Goal: Task Accomplishment & Management: Complete application form

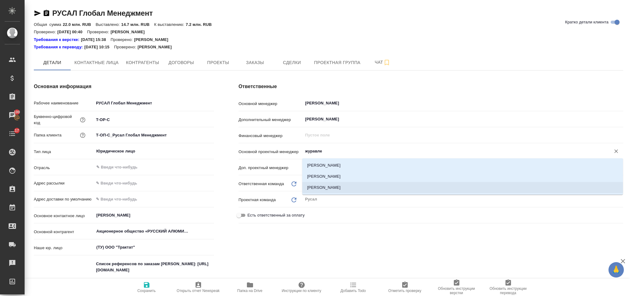
click at [351, 187] on li "[PERSON_NAME]" at bounding box center [462, 187] width 321 height 11
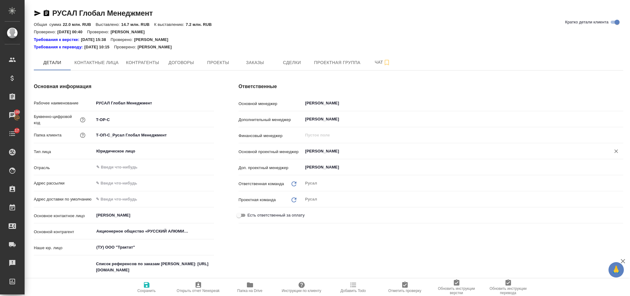
type input "Журавлева Александра"
click at [145, 287] on icon "button" at bounding box center [147, 285] width 6 height 6
click at [144, 287] on icon "button" at bounding box center [147, 285] width 6 height 6
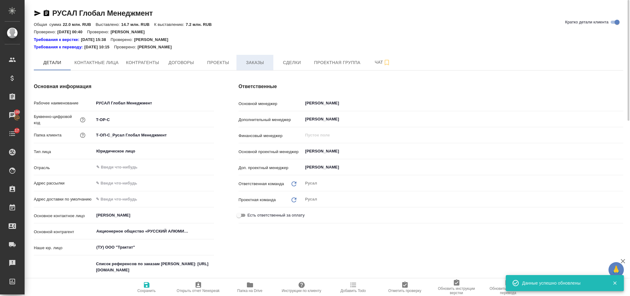
click at [254, 65] on span "Заказы" at bounding box center [255, 63] width 30 height 8
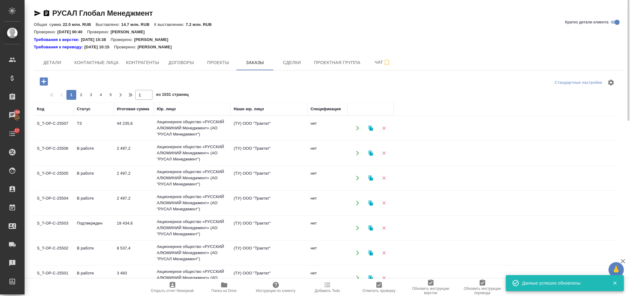
click at [46, 85] on icon "button" at bounding box center [44, 81] width 8 height 8
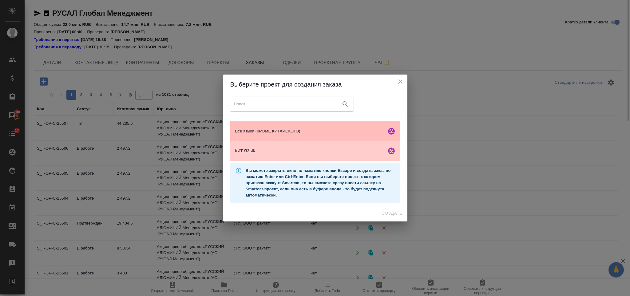
click at [303, 132] on span "Все языки (КРОМЕ КИТАЙСКОГО)" at bounding box center [309, 131] width 149 height 6
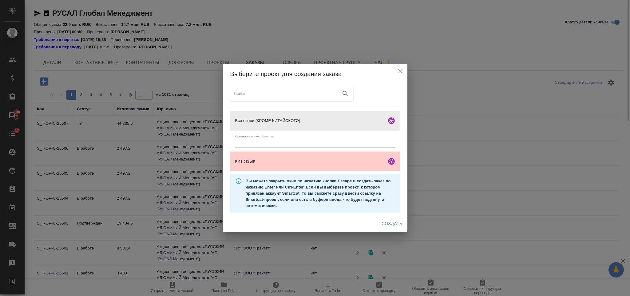
click at [394, 224] on span "Создать" at bounding box center [392, 224] width 21 height 8
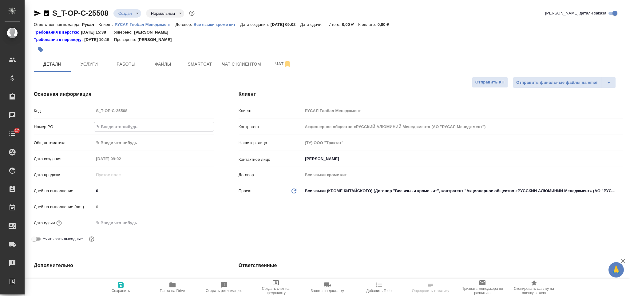
select select "RU"
type input "Т-ОП-С-47101"
click at [159, 142] on body "🙏 .cls-1 fill:#fff; AWATERA Gorlenko Yuliua Клиенты Спецификации Заказы Чаты 17…" at bounding box center [315, 148] width 630 height 296
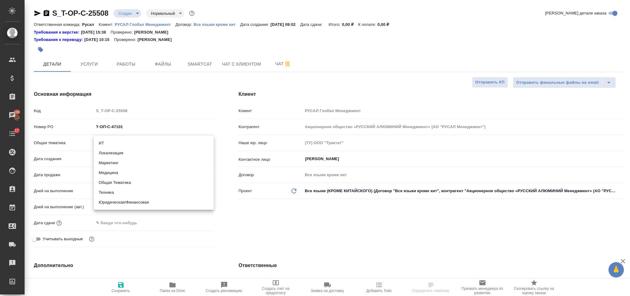
click at [131, 195] on li "Техника" at bounding box center [154, 192] width 120 height 10
type input "tech"
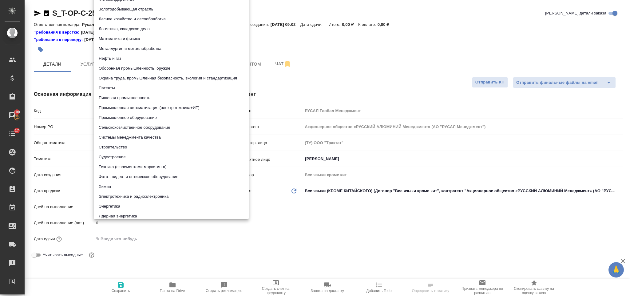
click at [127, 162] on body "🙏 .cls-1 fill:#fff; AWATERA Gorlenko Yuliua Клиенты Спецификации Заказы 100 Чат…" at bounding box center [315, 148] width 630 height 296
click at [158, 50] on li "Металлургия и металлобработка" at bounding box center [171, 49] width 155 height 10
type input "60014e23f7d9dc5f480a3cf8"
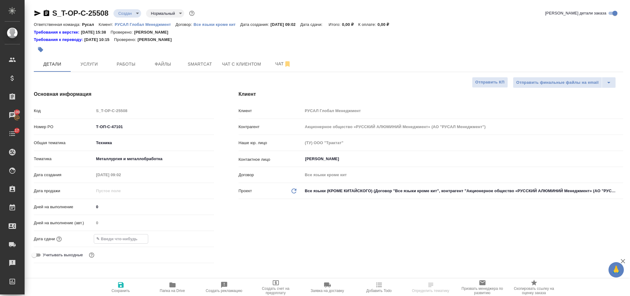
click at [124, 241] on input "text" at bounding box center [121, 238] width 54 height 9
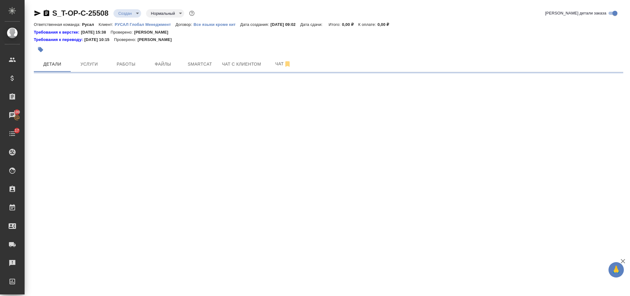
click at [195, 241] on div ".cls-1 fill:#fff; AWATERA Gorlenko Yuliua Клиенты Спецификации Заказы 100 Чаты …" at bounding box center [315, 148] width 630 height 296
select select "RU"
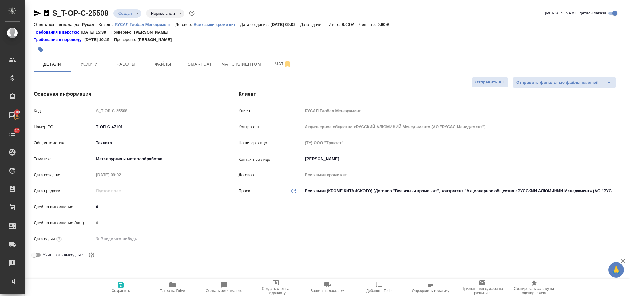
type textarea "x"
click at [118, 240] on input "text" at bounding box center [121, 238] width 54 height 9
click at [197, 234] on div "Дата сдачи" at bounding box center [124, 238] width 180 height 11
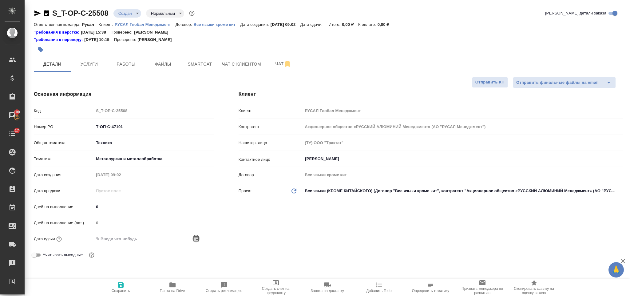
click at [195, 240] on icon "button" at bounding box center [196, 238] width 7 height 7
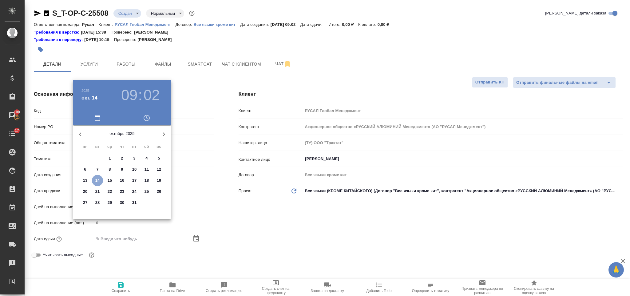
click at [98, 180] on p "14" at bounding box center [97, 180] width 5 height 6
type input "14.10.2025 09:02"
type textarea "x"
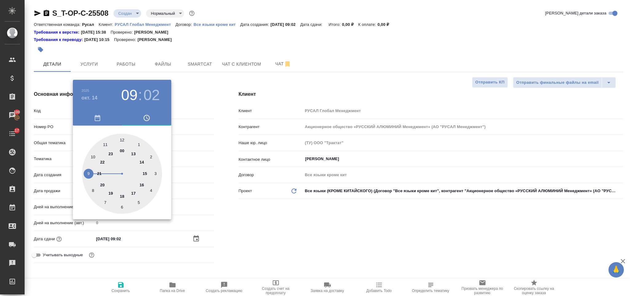
click at [133, 193] on div at bounding box center [122, 174] width 80 height 80
type input "14.10.2025 17:02"
type textarea "x"
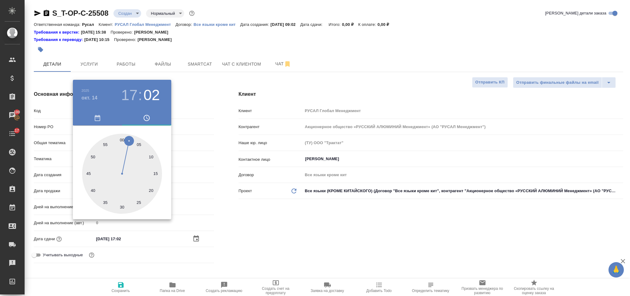
drag, startPoint x: 123, startPoint y: 137, endPoint x: 257, endPoint y: 205, distance: 150.5
click at [123, 138] on div at bounding box center [122, 174] width 80 height 80
type input "14.10.2025 17:00"
type textarea "x"
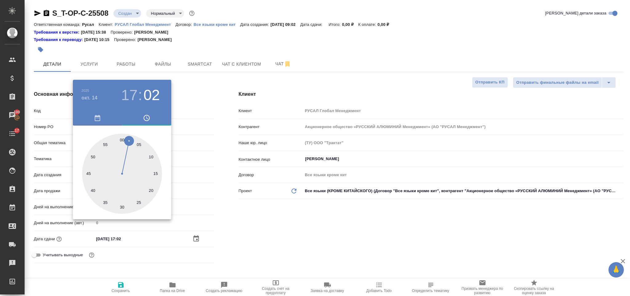
type textarea "x"
click at [267, 236] on div at bounding box center [315, 148] width 630 height 296
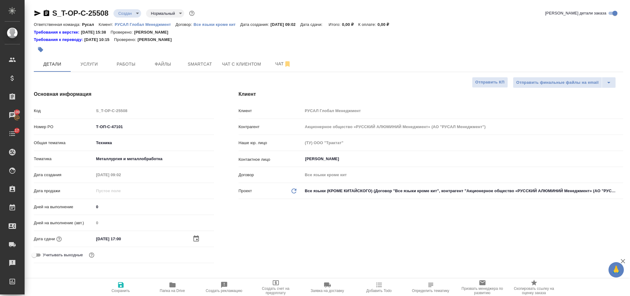
click at [120, 285] on icon "button" at bounding box center [121, 285] width 6 height 6
type textarea "x"
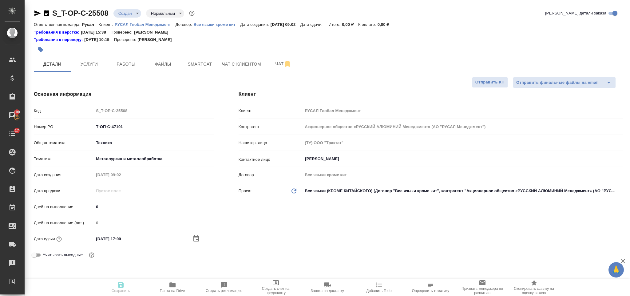
type textarea "x"
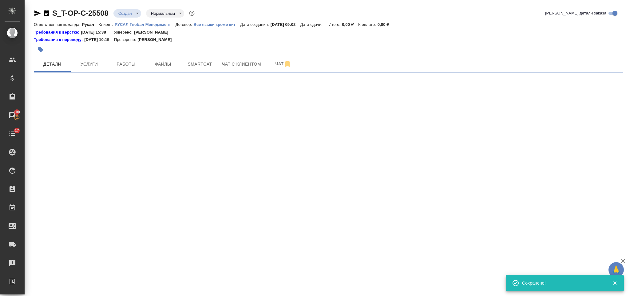
select select "RU"
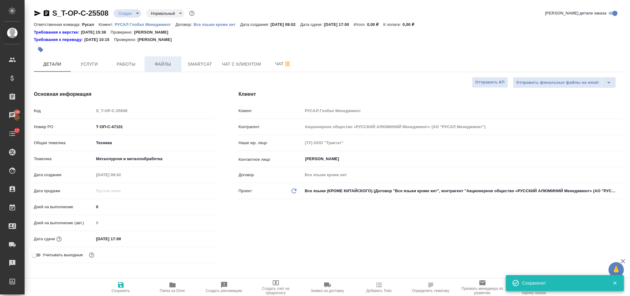
click at [167, 58] on button "Файлы" at bounding box center [163, 63] width 37 height 15
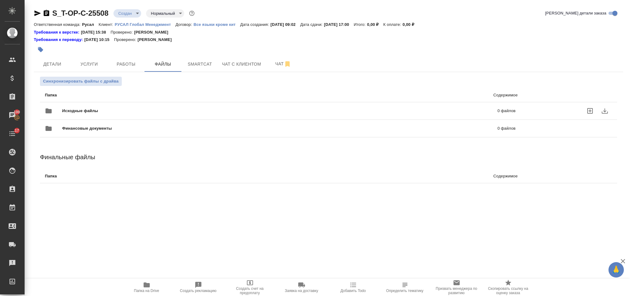
click at [123, 102] on div "Исходные файлы 0 файлов" at bounding box center [280, 110] width 483 height 27
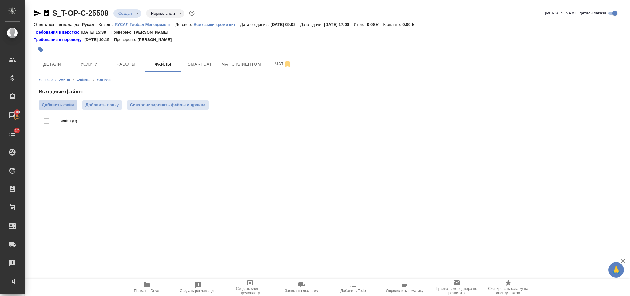
click at [70, 107] on span "Добавить файл" at bounding box center [58, 105] width 33 height 6
click at [0, 0] on input "Добавить файл" at bounding box center [0, 0] width 0 height 0
click at [95, 59] on button "Услуги" at bounding box center [89, 63] width 37 height 15
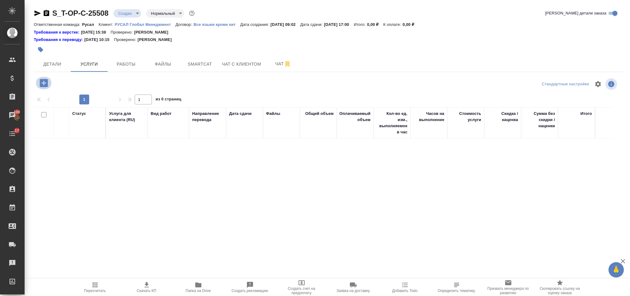
click at [43, 79] on icon "button" at bounding box center [44, 83] width 8 height 8
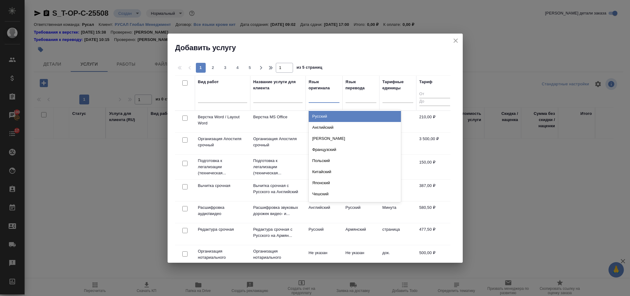
click at [313, 98] on div at bounding box center [324, 96] width 31 height 9
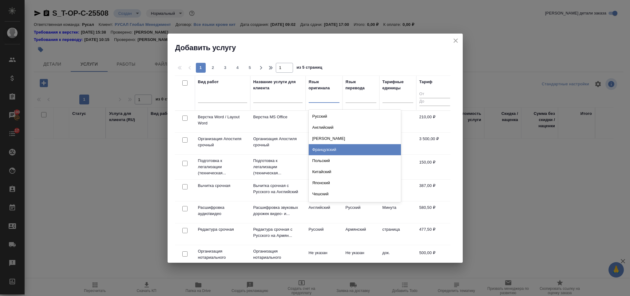
click at [334, 148] on div "Французский" at bounding box center [355, 149] width 92 height 11
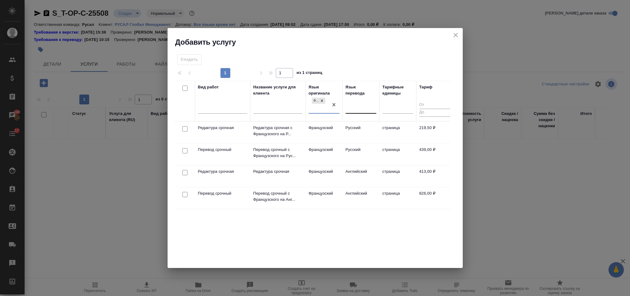
click at [355, 109] on div at bounding box center [361, 107] width 31 height 9
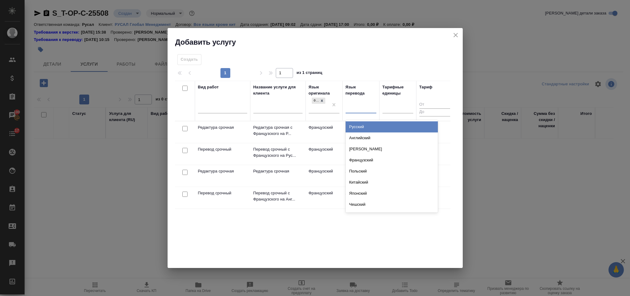
click at [361, 127] on div "Русский" at bounding box center [392, 126] width 92 height 11
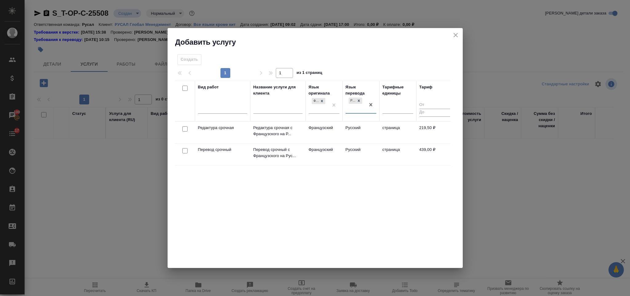
click at [184, 151] on input "checkbox" at bounding box center [184, 150] width 5 height 5
checkbox input "true"
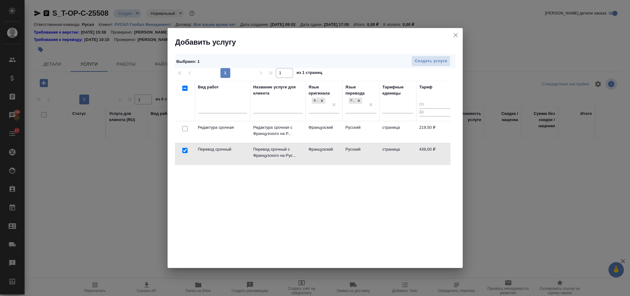
click at [186, 129] on input "checkbox" at bounding box center [184, 128] width 5 height 5
checkbox input "true"
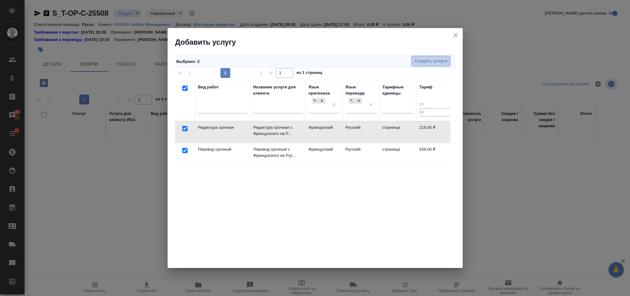
click at [426, 65] on span "Создать услуги" at bounding box center [431, 61] width 32 height 7
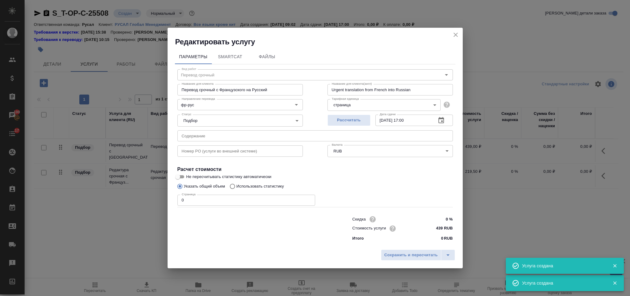
type input "Перевод срочный"
type input "Перевод срочный с Французского на Русский"
type input "Urgent translation from French into Russian"
type input "439 RUB"
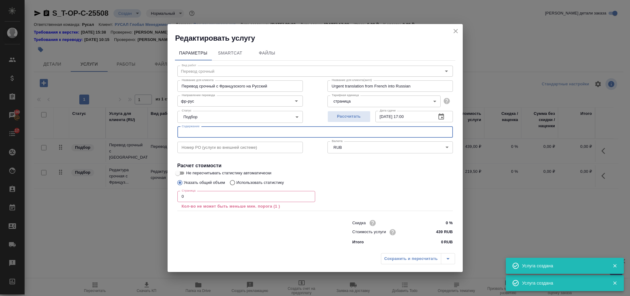
click at [203, 134] on input "text" at bounding box center [316, 131] width 276 height 11
paste input "Конго_представительские_на перевод"
type input "Конго_представительские_на перевод"
click at [213, 198] on input "0" at bounding box center [247, 196] width 138 height 11
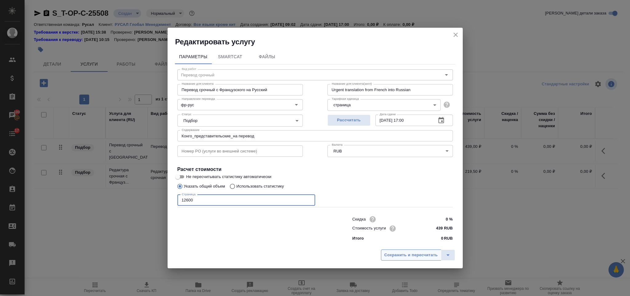
type input "12600"
click at [383, 254] on button "Сохранить и пересчитать" at bounding box center [411, 254] width 60 height 11
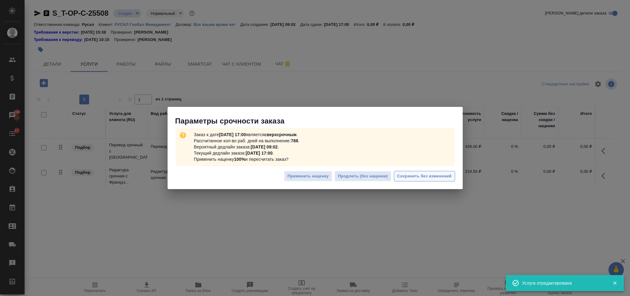
click at [420, 177] on span "Сохранить без изменений" at bounding box center [425, 176] width 54 height 7
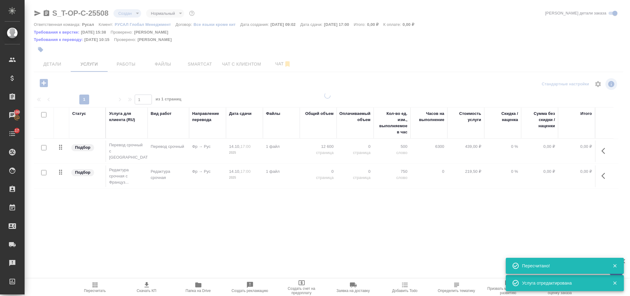
type input "urgent"
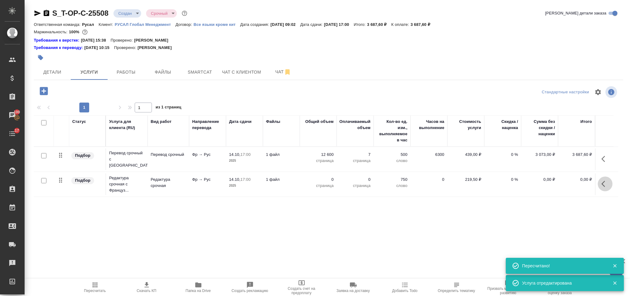
click at [606, 181] on icon "button" at bounding box center [605, 183] width 7 height 7
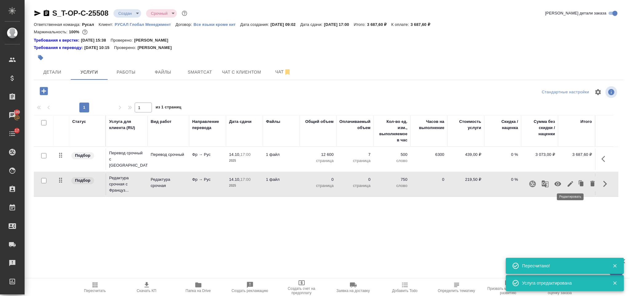
click at [574, 180] on icon "button" at bounding box center [570, 183] width 7 height 7
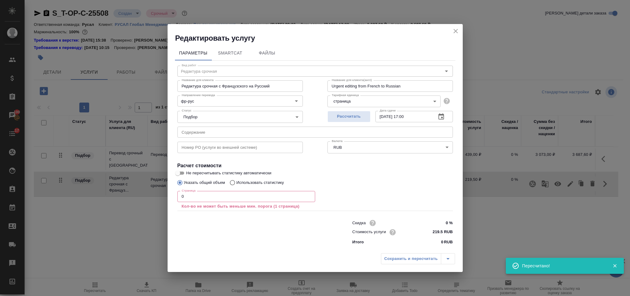
click at [262, 195] on input "0" at bounding box center [247, 196] width 138 height 11
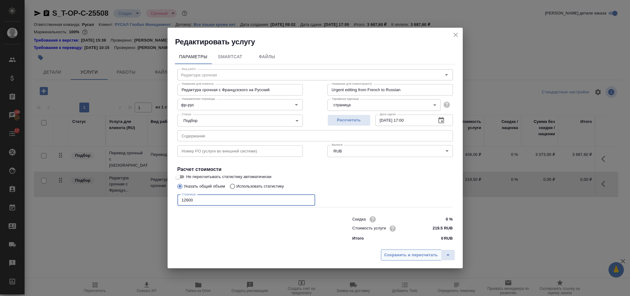
type input "12600"
click at [396, 253] on span "Сохранить и пересчитать" at bounding box center [412, 254] width 54 height 7
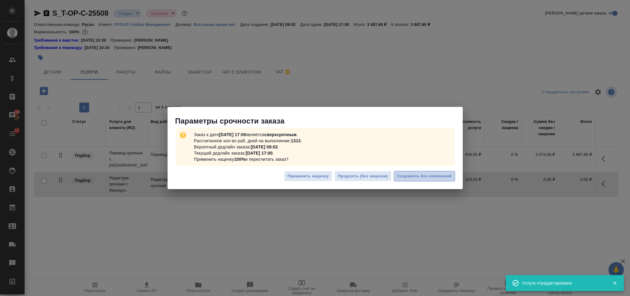
click at [429, 177] on span "Сохранить без изменений" at bounding box center [425, 176] width 54 height 7
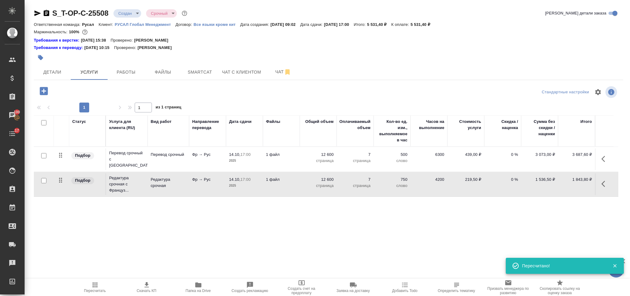
click at [44, 90] on icon "button" at bounding box center [43, 91] width 11 height 11
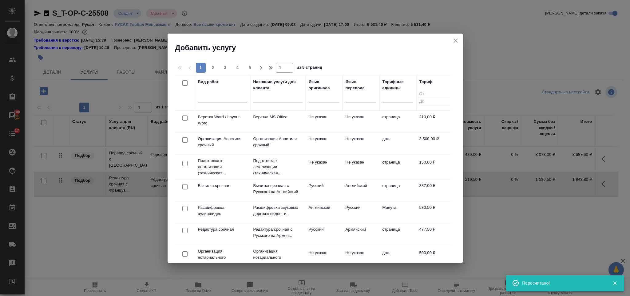
click at [185, 117] on input "checkbox" at bounding box center [184, 117] width 5 height 5
checkbox input "true"
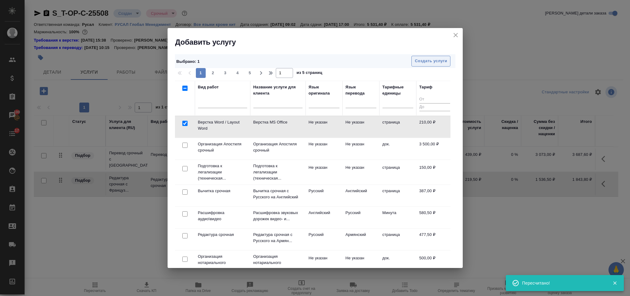
click at [445, 62] on span "Создать услуги" at bounding box center [431, 61] width 32 height 7
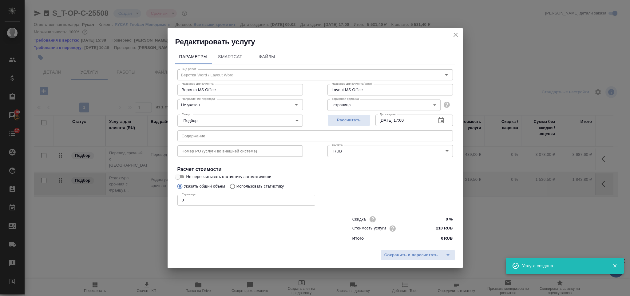
click at [210, 198] on input "0" at bounding box center [247, 199] width 138 height 11
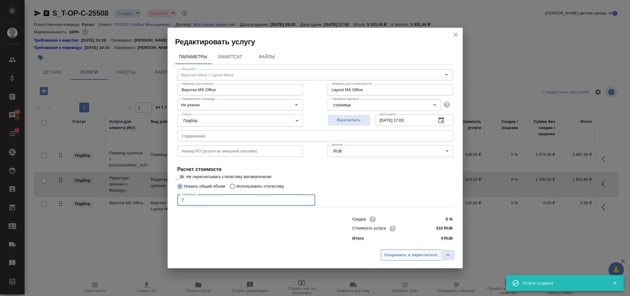
type input "7"
click at [388, 255] on span "Сохранить и пересчитать" at bounding box center [412, 254] width 54 height 7
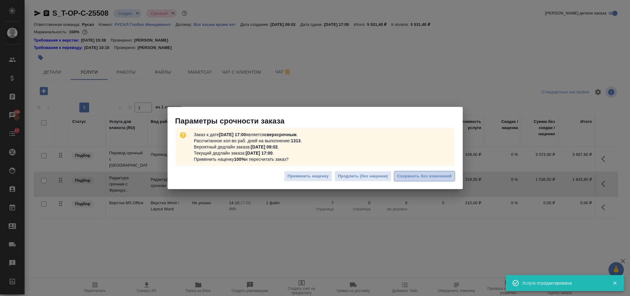
click at [410, 176] on span "Сохранить без изменений" at bounding box center [425, 176] width 54 height 7
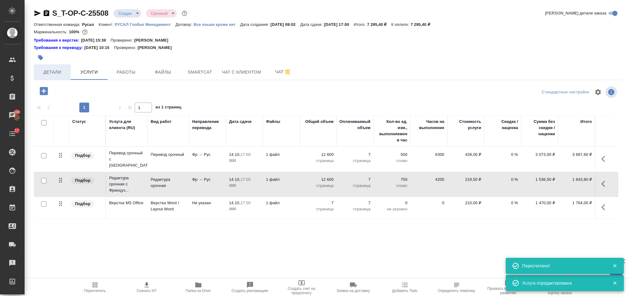
click at [58, 69] on span "Детали" at bounding box center [53, 72] width 30 height 8
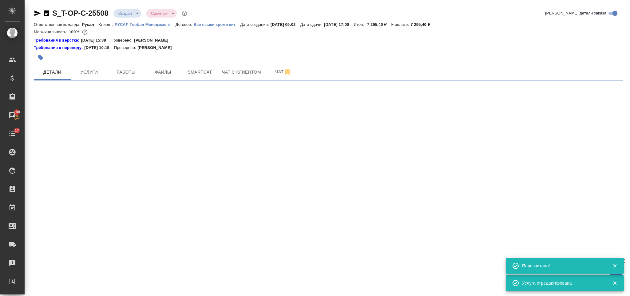
select select "RU"
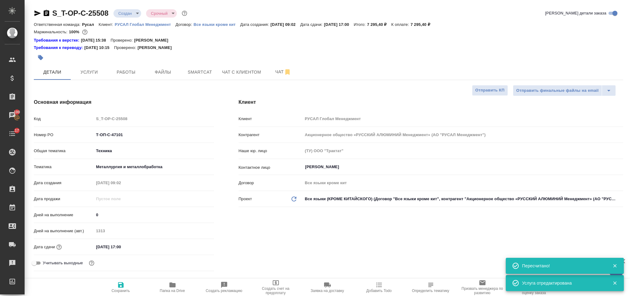
click at [47, 14] on icon "button" at bounding box center [47, 13] width 6 height 6
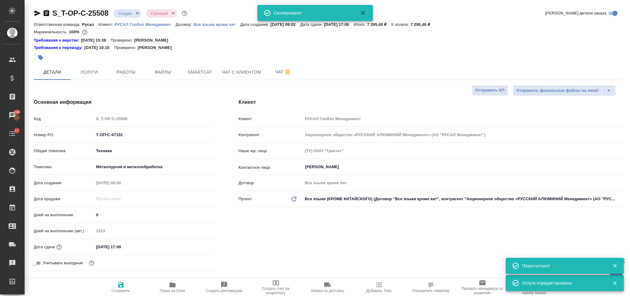
type textarea "x"
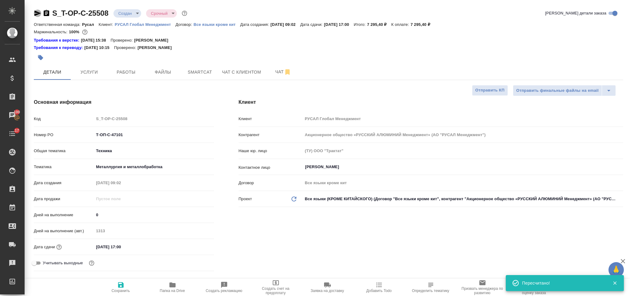
click at [37, 14] on icon "button" at bounding box center [37, 13] width 6 height 6
drag, startPoint x: 130, startPoint y: 134, endPoint x: 80, endPoint y: 136, distance: 49.9
click at [80, 136] on div "Номер PO Т-ОП-С-47101" at bounding box center [124, 134] width 180 height 11
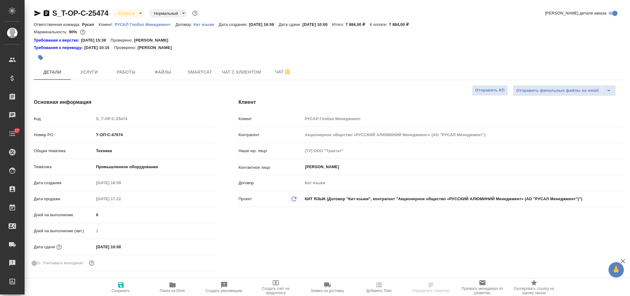
select select "RU"
click at [194, 73] on span "Smartcat" at bounding box center [200, 72] width 30 height 8
select select "RU"
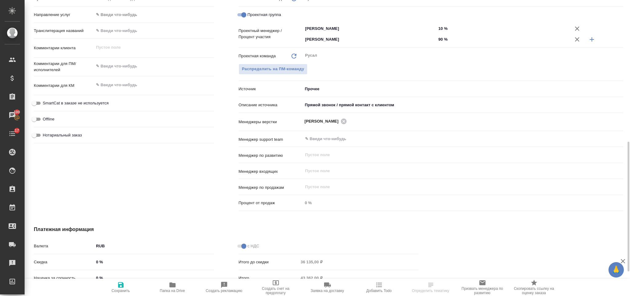
scroll to position [46, 0]
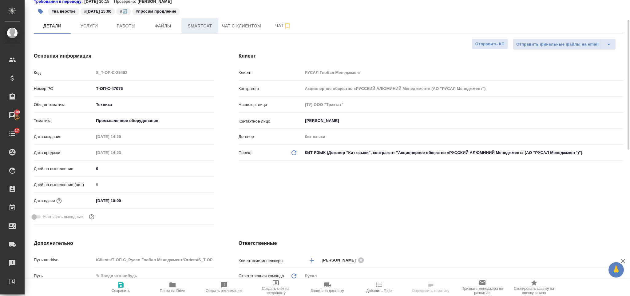
click at [207, 27] on span "Smartcat" at bounding box center [200, 26] width 30 height 8
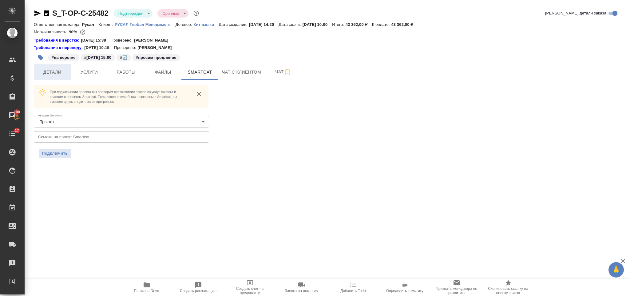
click at [58, 75] on span "Детали" at bounding box center [53, 72] width 30 height 8
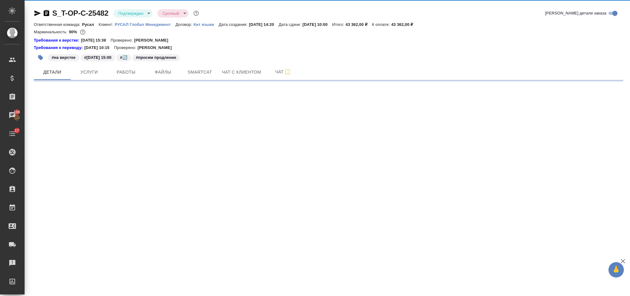
select select "RU"
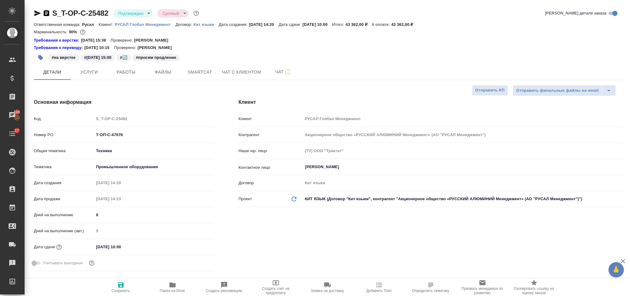
type textarea "x"
select select "RU"
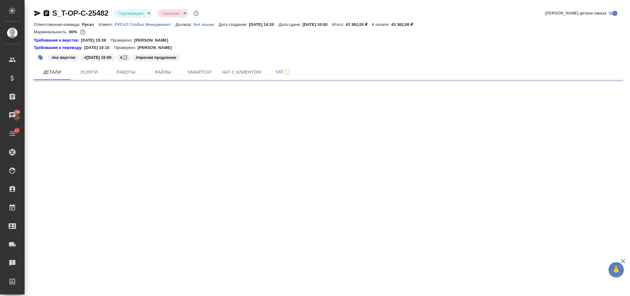
select select "RU"
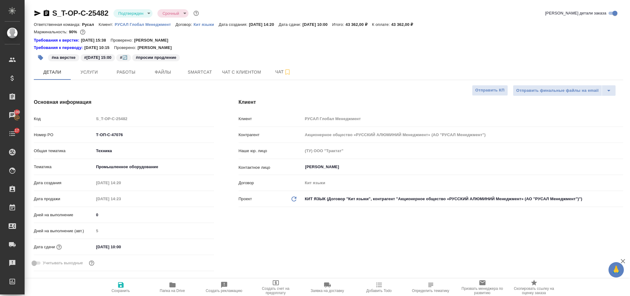
type textarea "x"
select select "RU"
click at [88, 133] on div "Номер PO Т-ОП-С-47076" at bounding box center [124, 134] width 180 height 11
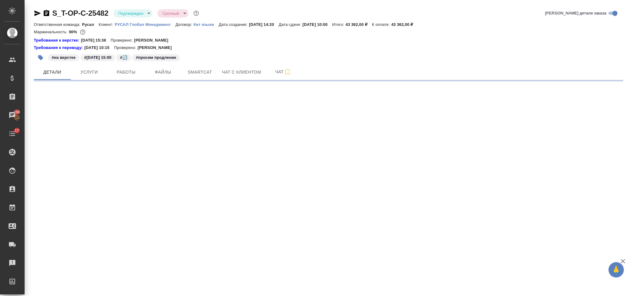
select select "RU"
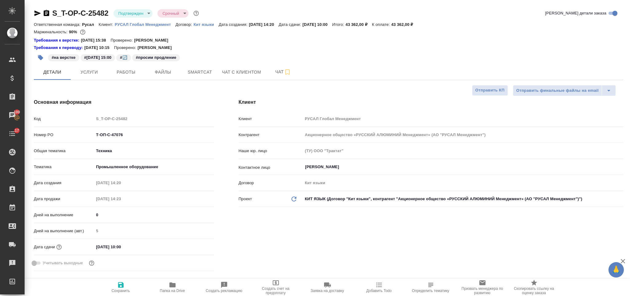
type textarea "x"
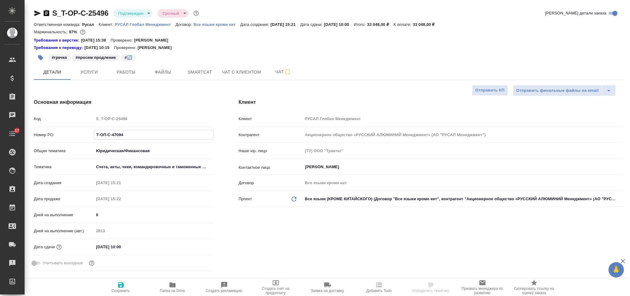
select select "RU"
click at [91, 135] on div "Номер PO Т-ОП-С-47094" at bounding box center [124, 134] width 180 height 11
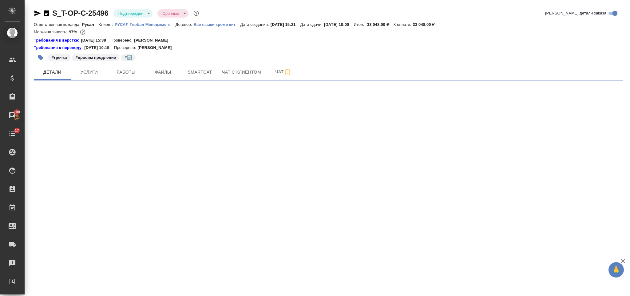
select select "RU"
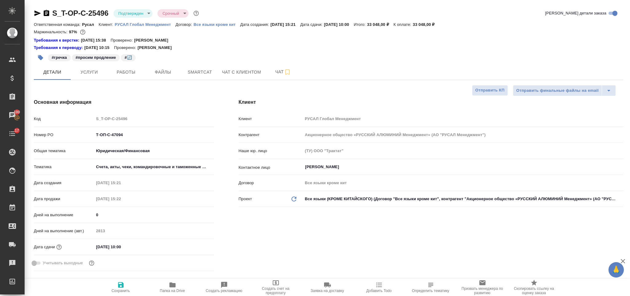
type textarea "x"
